Goal: Task Accomplishment & Management: Complete application form

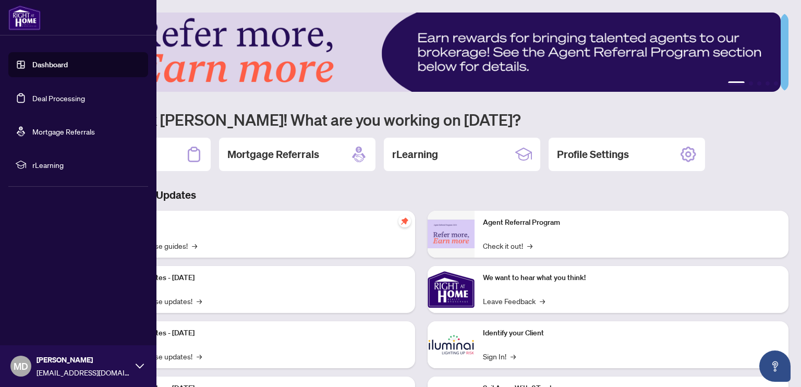
click at [51, 100] on link "Deal Processing" at bounding box center [58, 97] width 53 height 9
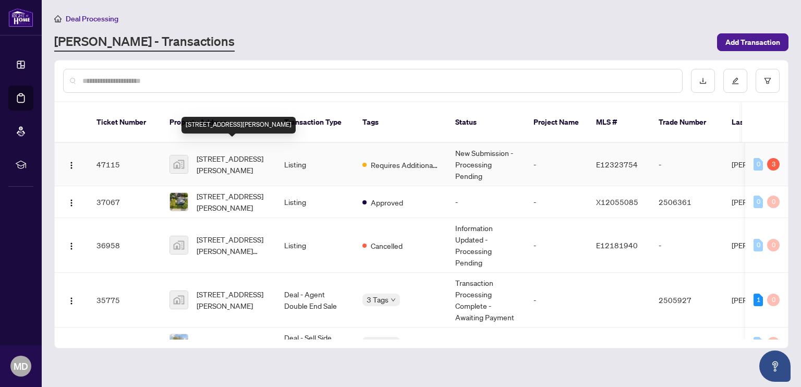
click at [228, 153] on span "[STREET_ADDRESS][PERSON_NAME]" at bounding box center [232, 164] width 71 height 23
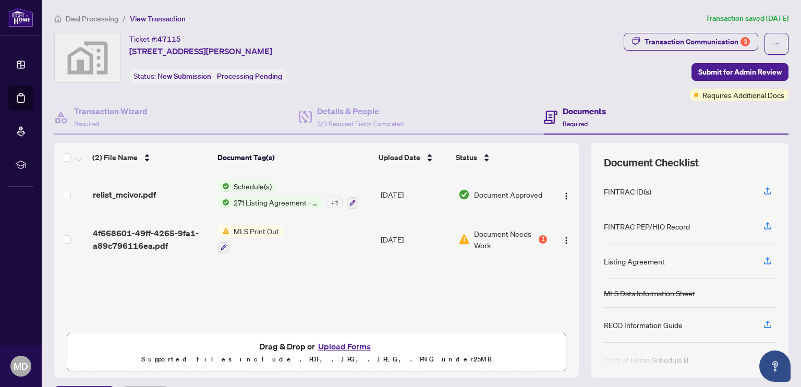
click at [331, 344] on button "Upload Forms" at bounding box center [344, 346] width 59 height 14
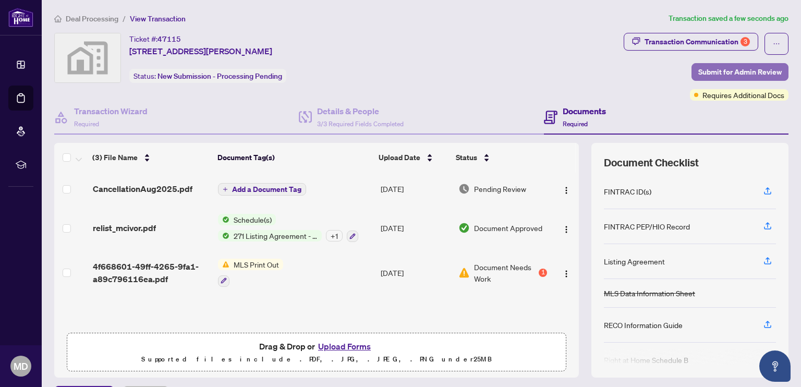
click at [779, 73] on button "Submit for Admin Review" at bounding box center [739, 72] width 97 height 18
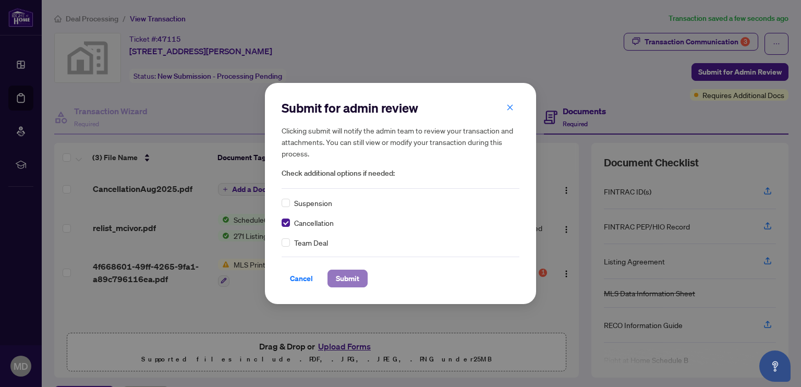
click at [348, 283] on span "Submit" at bounding box center [347, 278] width 23 height 17
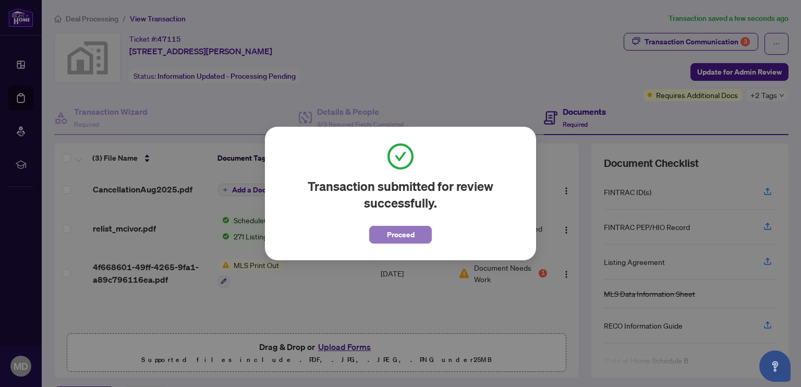
click at [408, 238] on span "Proceed" at bounding box center [401, 234] width 28 height 17
